Goal: Find contact information: Obtain details needed to contact an individual or organization

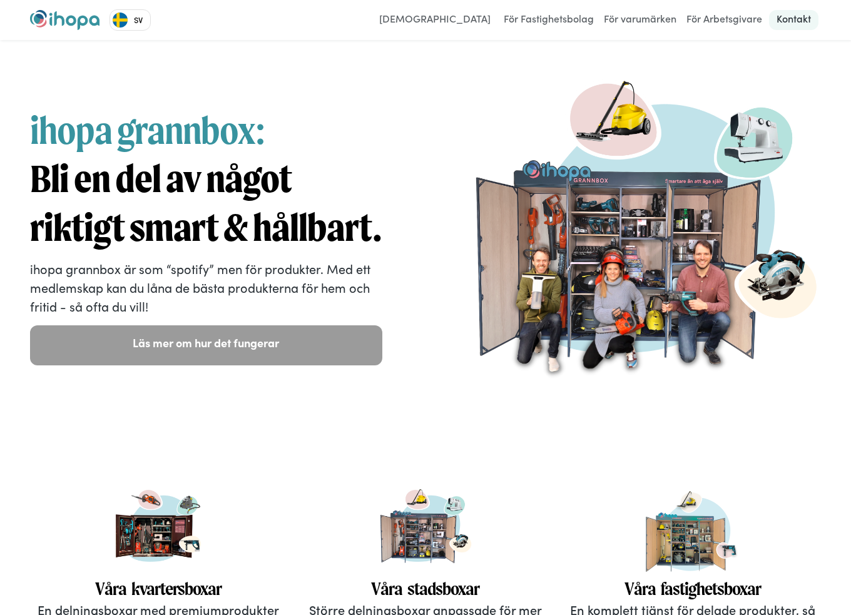
click at [798, 19] on link "Kontakt" at bounding box center [793, 20] width 49 height 20
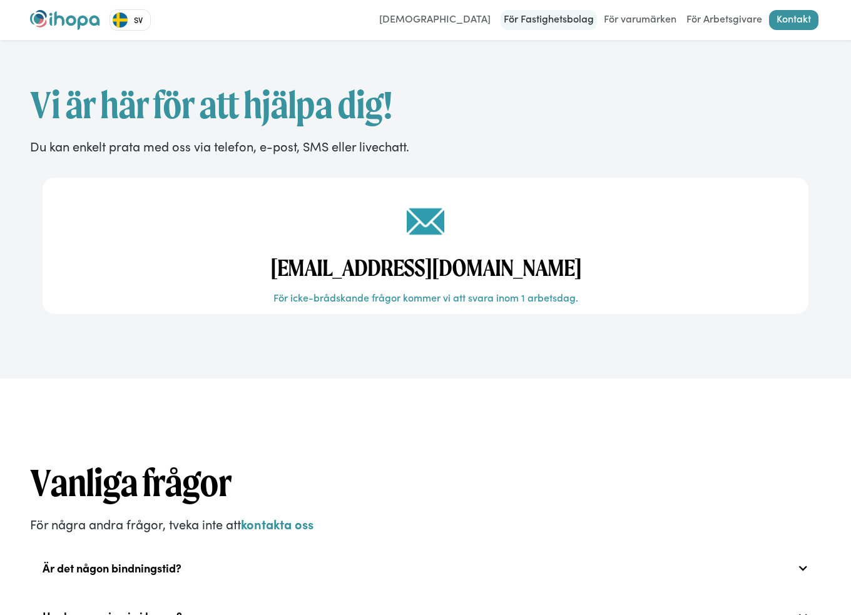
click at [563, 19] on link "För Fastighetsbolag" at bounding box center [549, 20] width 96 height 20
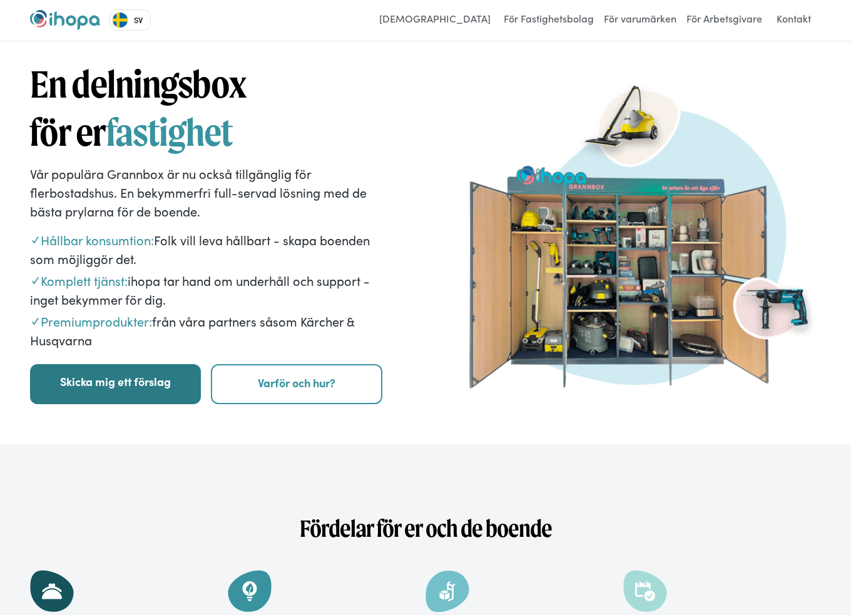
click at [88, 377] on link "Skicka mig ett förslag" at bounding box center [115, 384] width 171 height 40
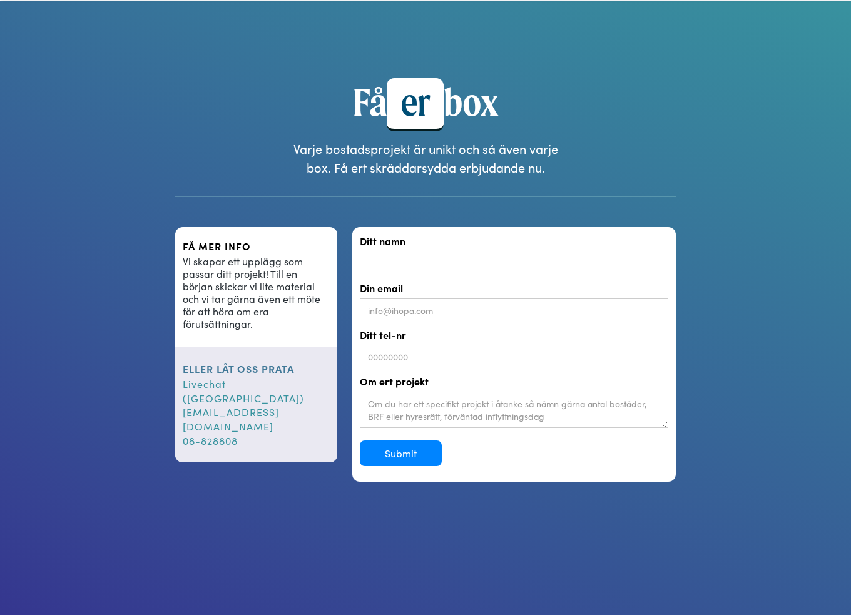
scroll to position [1166, 0]
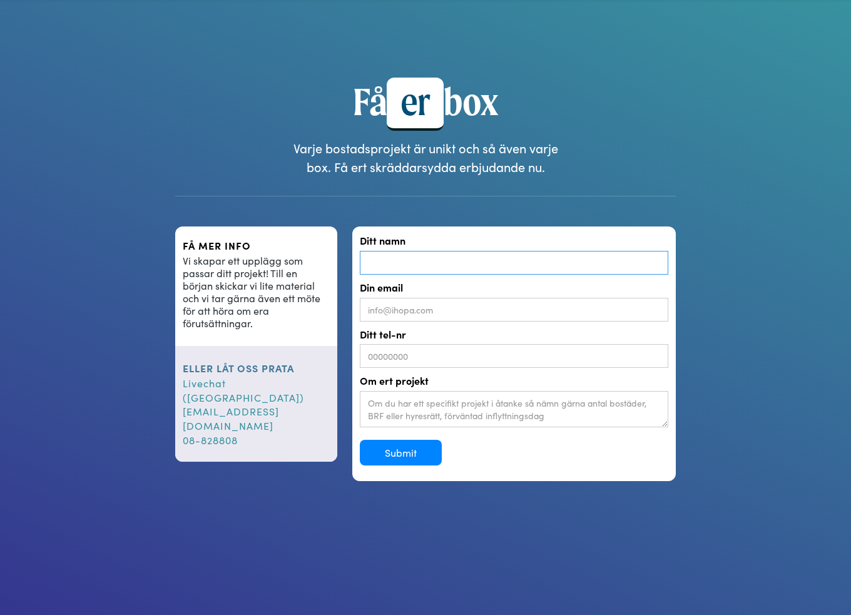
click at [393, 260] on input "Ditt namn" at bounding box center [514, 263] width 308 height 24
